Goal: Check status

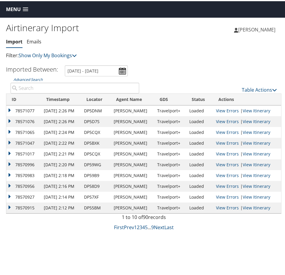
click at [11, 7] on span "Menu" at bounding box center [13, 8] width 15 height 6
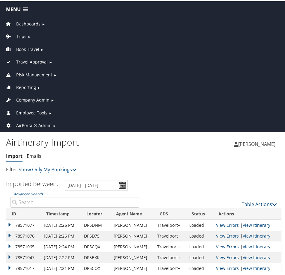
click at [22, 21] on span "Dashboards" at bounding box center [28, 22] width 24 height 7
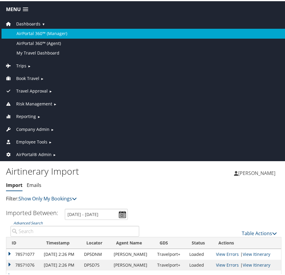
click at [31, 34] on link "AirPortal 360™ (Manager)" at bounding box center [143, 33] width 284 height 10
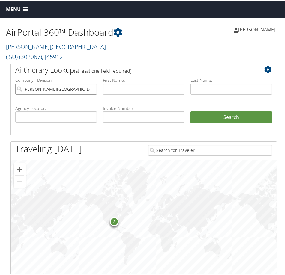
drag, startPoint x: 91, startPoint y: 78, endPoint x: 74, endPoint y: 88, distance: 19.9
click at [91, 82] on input "Jackson State University (JSU)" at bounding box center [56, 87] width 82 height 11
click at [55, 104] on label "Agency Locator:" at bounding box center [56, 107] width 82 height 6
click at [70, 110] on input "text" at bounding box center [56, 115] width 82 height 11
paste input "CDR3BN"
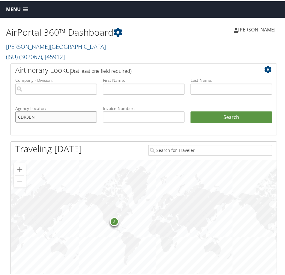
type input "CDR3BN"
click at [190, 110] on button "Search" at bounding box center [231, 116] width 82 height 12
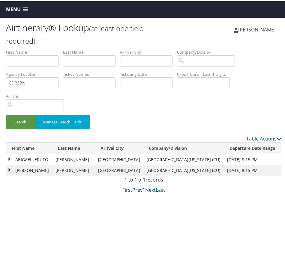
click at [9, 158] on td "ABIGAEL JERUTO" at bounding box center [29, 158] width 46 height 11
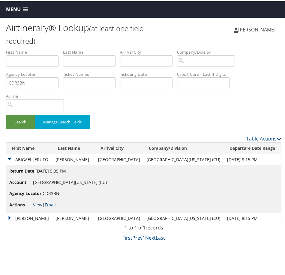
click at [38, 203] on link "View" at bounding box center [37, 204] width 9 height 6
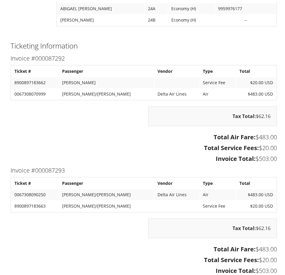
scroll to position [696, 0]
